Goal: Contribute content: Add original content to the website for others to see

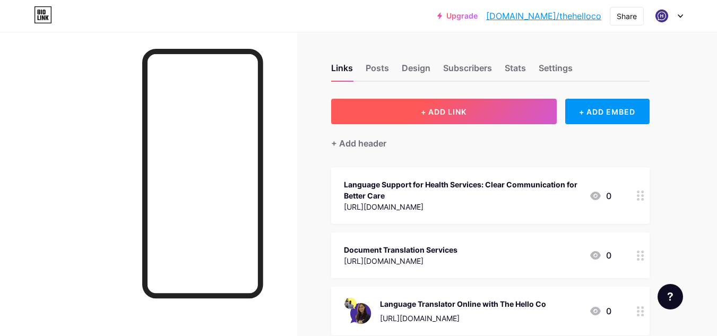
click at [428, 116] on span "+ ADD LINK" at bounding box center [444, 111] width 46 height 9
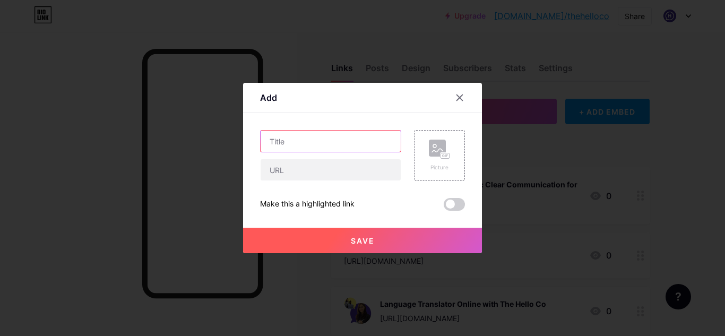
click at [297, 142] on input "text" at bounding box center [330, 141] width 140 height 21
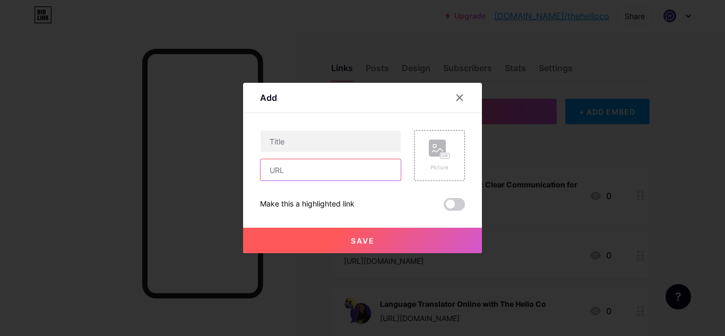
click at [302, 173] on input "text" at bounding box center [330, 169] width 140 height 21
click at [293, 172] on input "text" at bounding box center [330, 169] width 140 height 21
paste input "[URL][DOMAIN_NAME]"
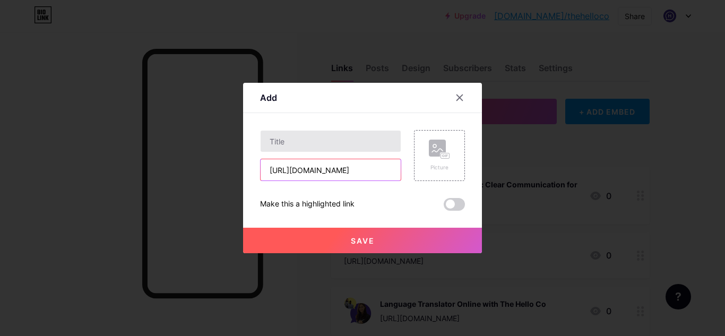
type input "[URL][DOMAIN_NAME]"
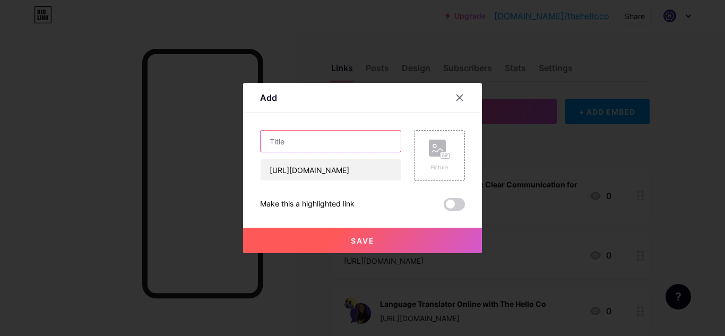
click at [290, 142] on input "text" at bounding box center [330, 141] width 140 height 21
click at [295, 138] on input "text" at bounding box center [330, 141] width 140 height 21
paste input "Innovative language services - The Hello Co"
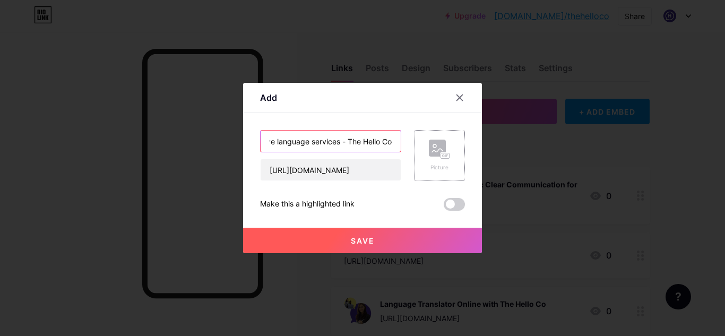
type input "Innovative language services - The Hello Co"
click at [435, 158] on icon at bounding box center [439, 150] width 21 height 20
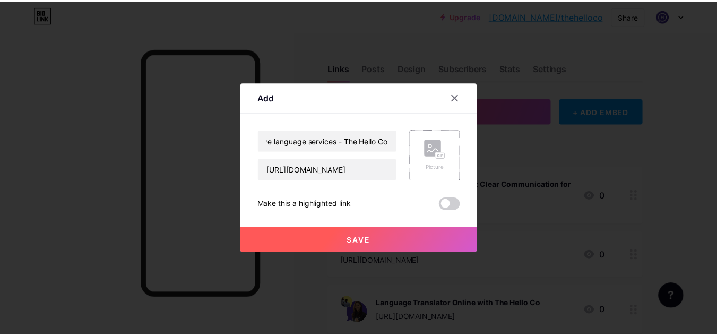
scroll to position [0, 0]
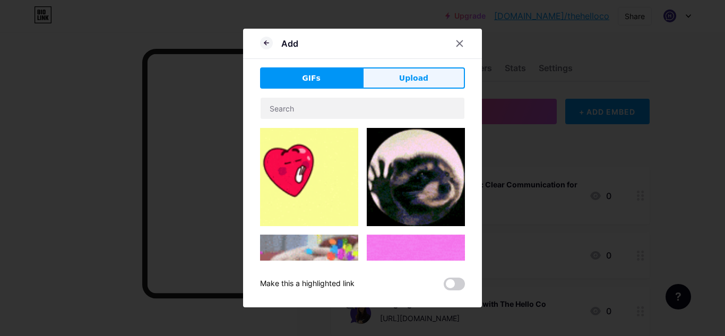
click at [401, 71] on button "Upload" at bounding box center [413, 77] width 102 height 21
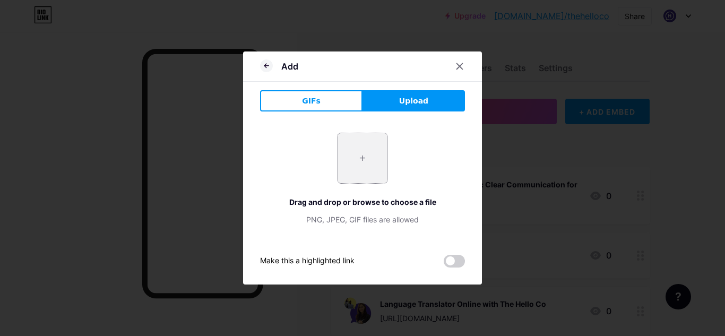
click at [371, 156] on input "file" at bounding box center [362, 158] width 50 height 50
type input "C:\fakepath\Document translation services.png"
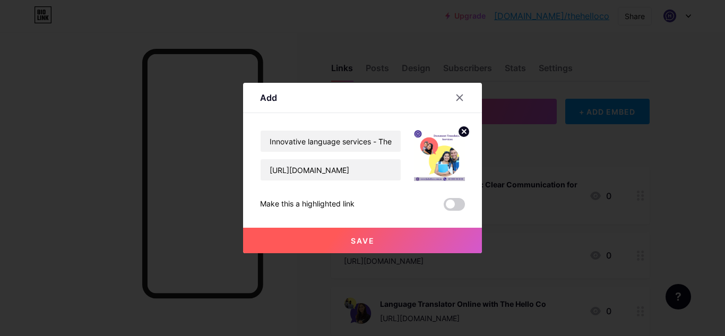
click at [357, 239] on span "Save" at bounding box center [363, 240] width 24 height 9
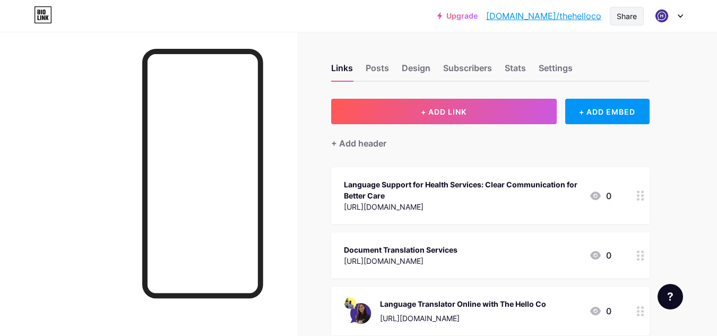
click at [637, 15] on div "Share" at bounding box center [627, 16] width 34 height 19
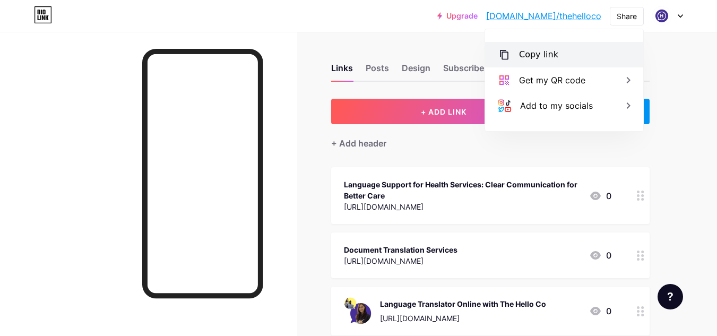
click at [547, 56] on div "Copy link" at bounding box center [538, 54] width 39 height 13
